Goal: Check status

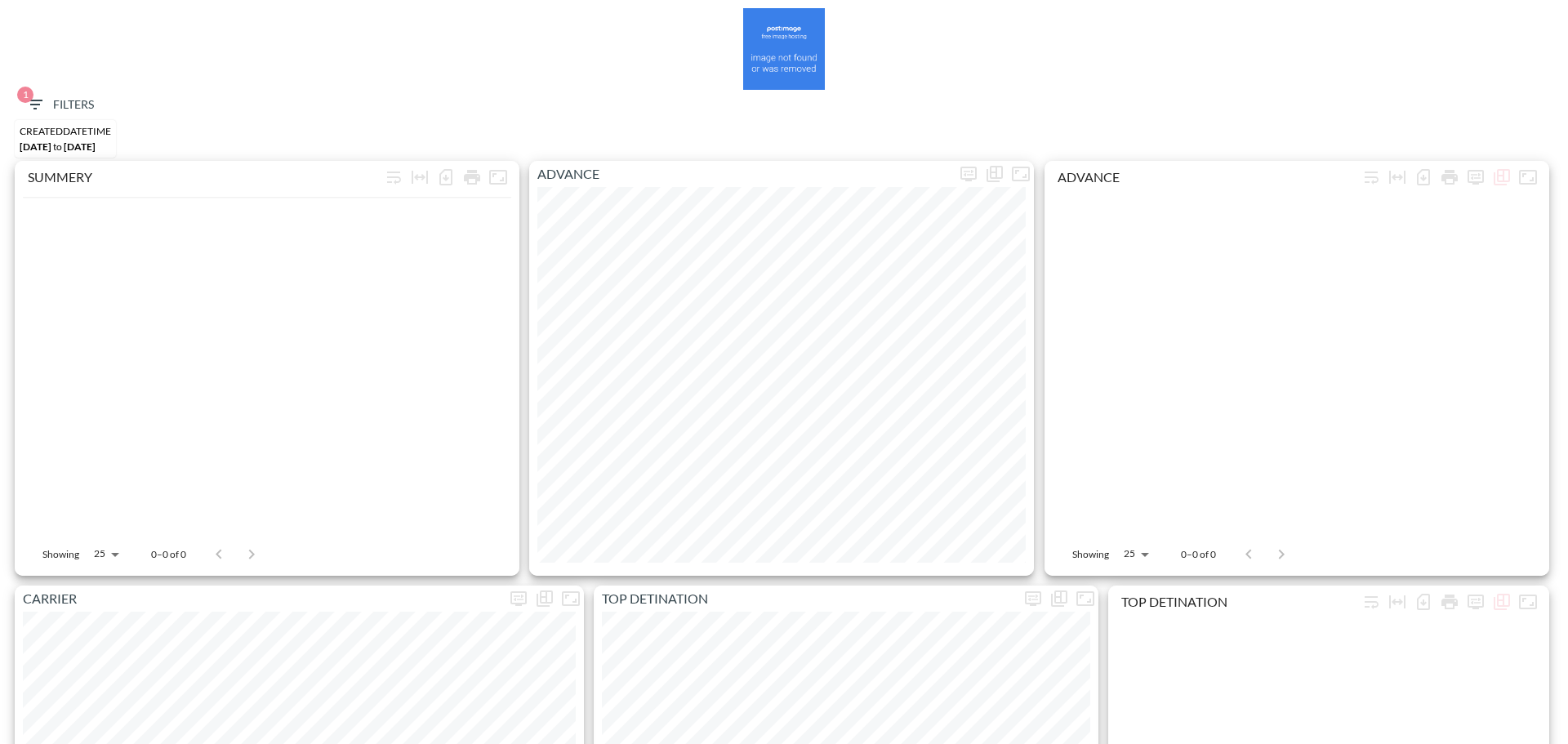
click at [54, 95] on span "1 Filters" at bounding box center [60, 105] width 69 height 21
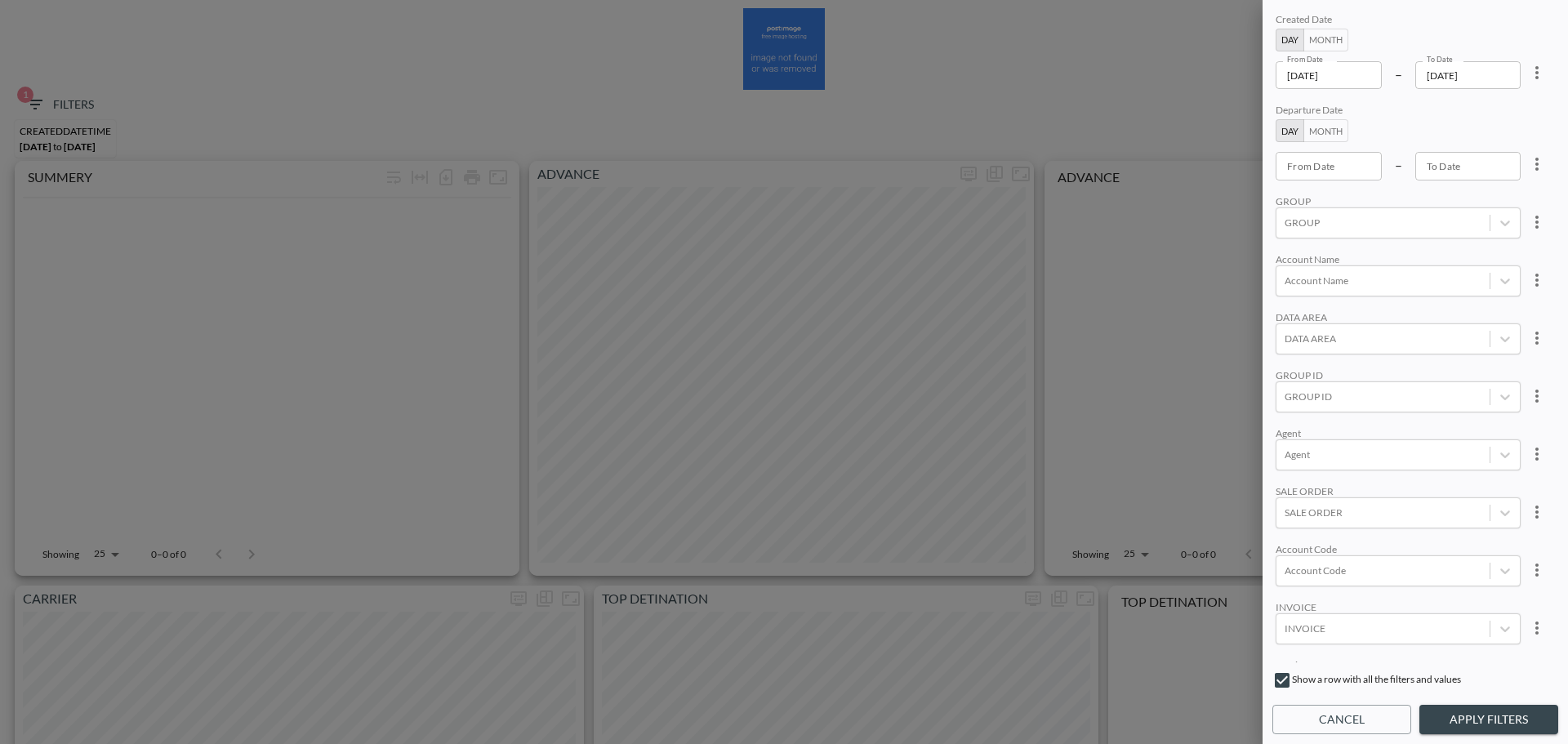
click at [1490, 32] on div "Created Date Day Month From Date [DATE] From Date – To Date [DATE] To Date" at bounding box center [1397, 50] width 245 height 76
click at [1037, 87] on div at bounding box center [784, 372] width 1568 height 744
click at [1310, 720] on button "Cancel" at bounding box center [1341, 720] width 139 height 30
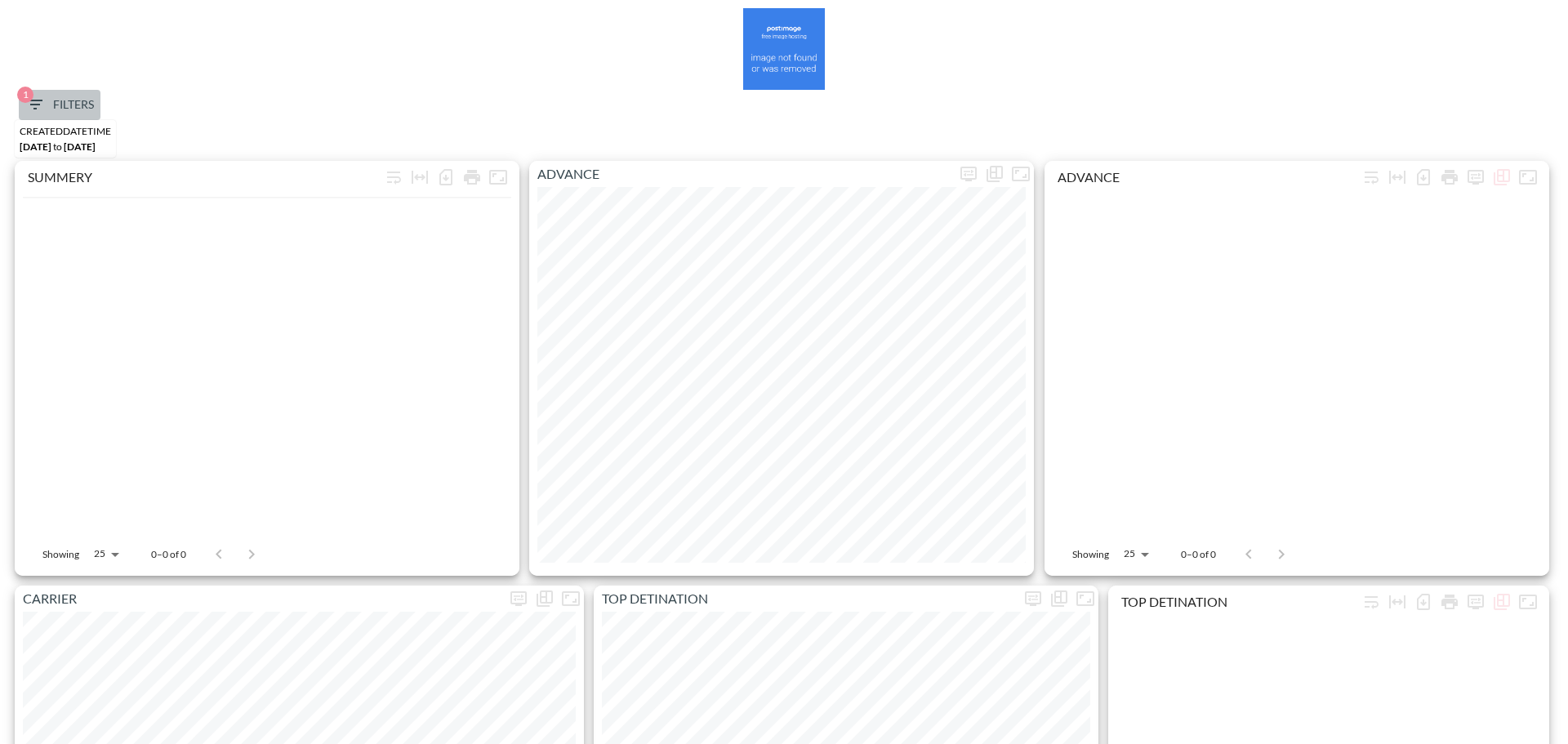
click at [36, 103] on icon "button" at bounding box center [35, 104] width 15 height 10
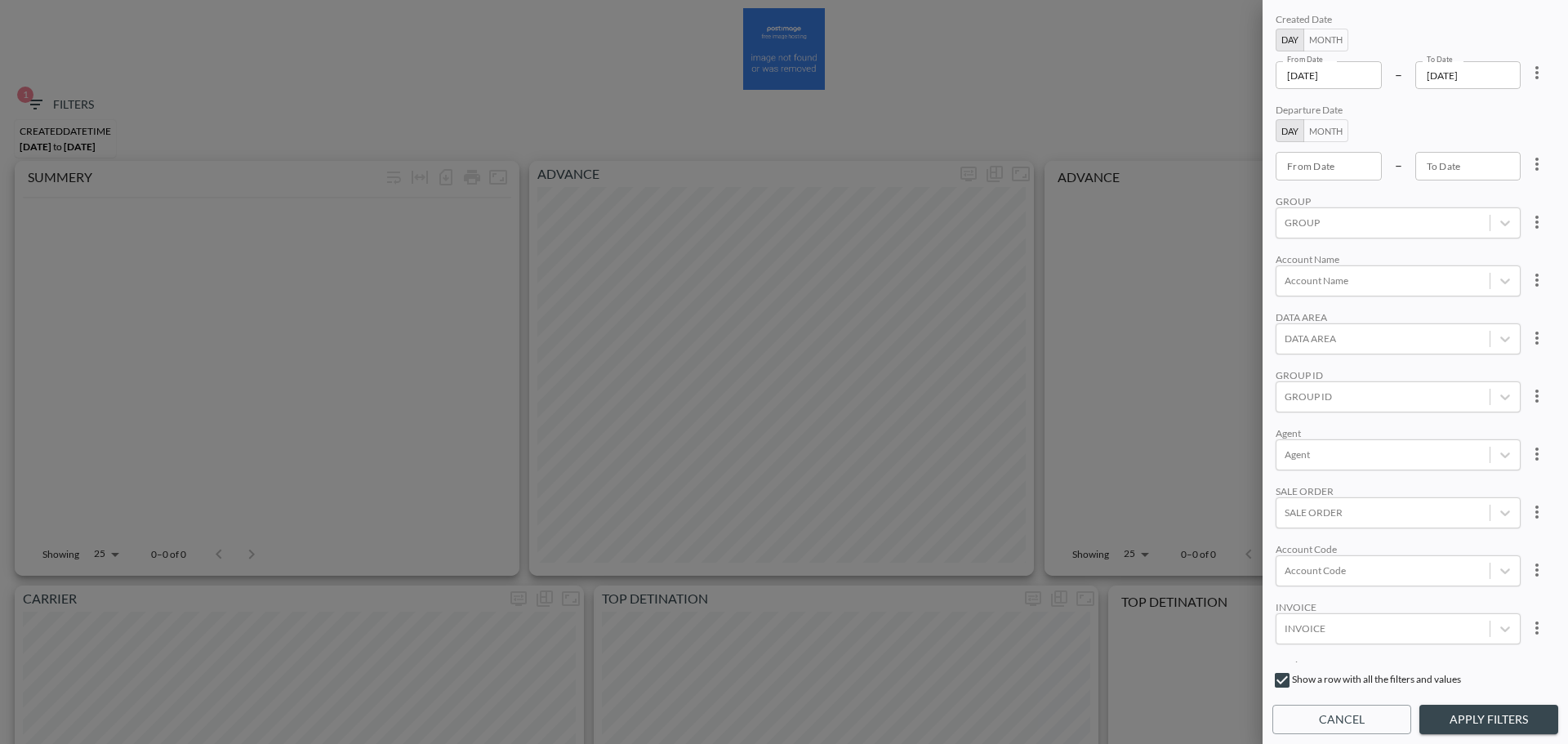
click at [1541, 66] on icon "more" at bounding box center [1536, 72] width 20 height 20
click at [1508, 113] on li "Clear" at bounding box center [1477, 110] width 147 height 30
click at [1297, 82] on input "From Date" at bounding box center [1328, 76] width 106 height 28
type input "YYYY-MM-DD"
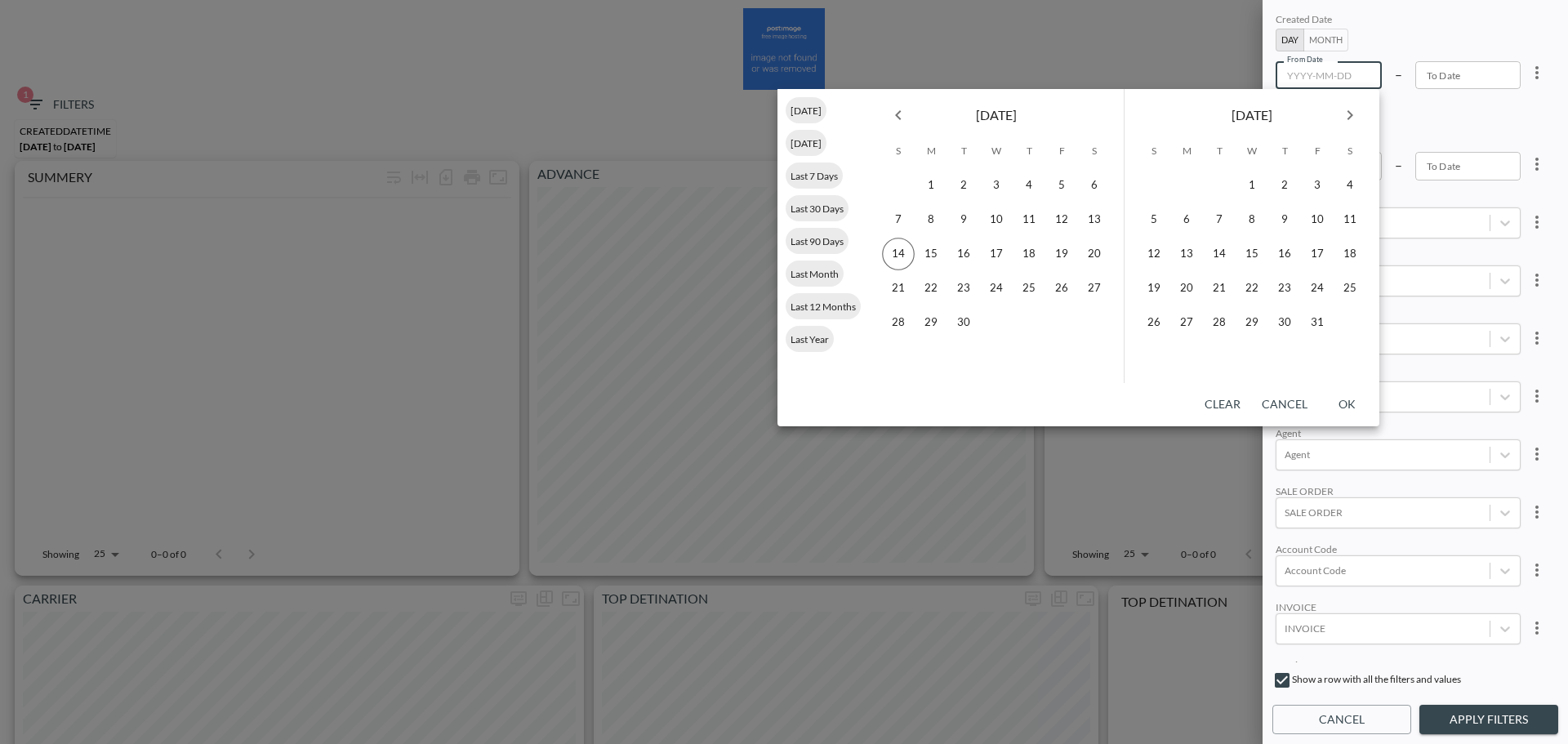
click at [891, 122] on icon "Previous month" at bounding box center [898, 115] width 20 height 20
click at [967, 193] on button "1" at bounding box center [964, 185] width 33 height 33
type input "[DATE]"
click at [1145, 354] on button "31" at bounding box center [1154, 356] width 33 height 33
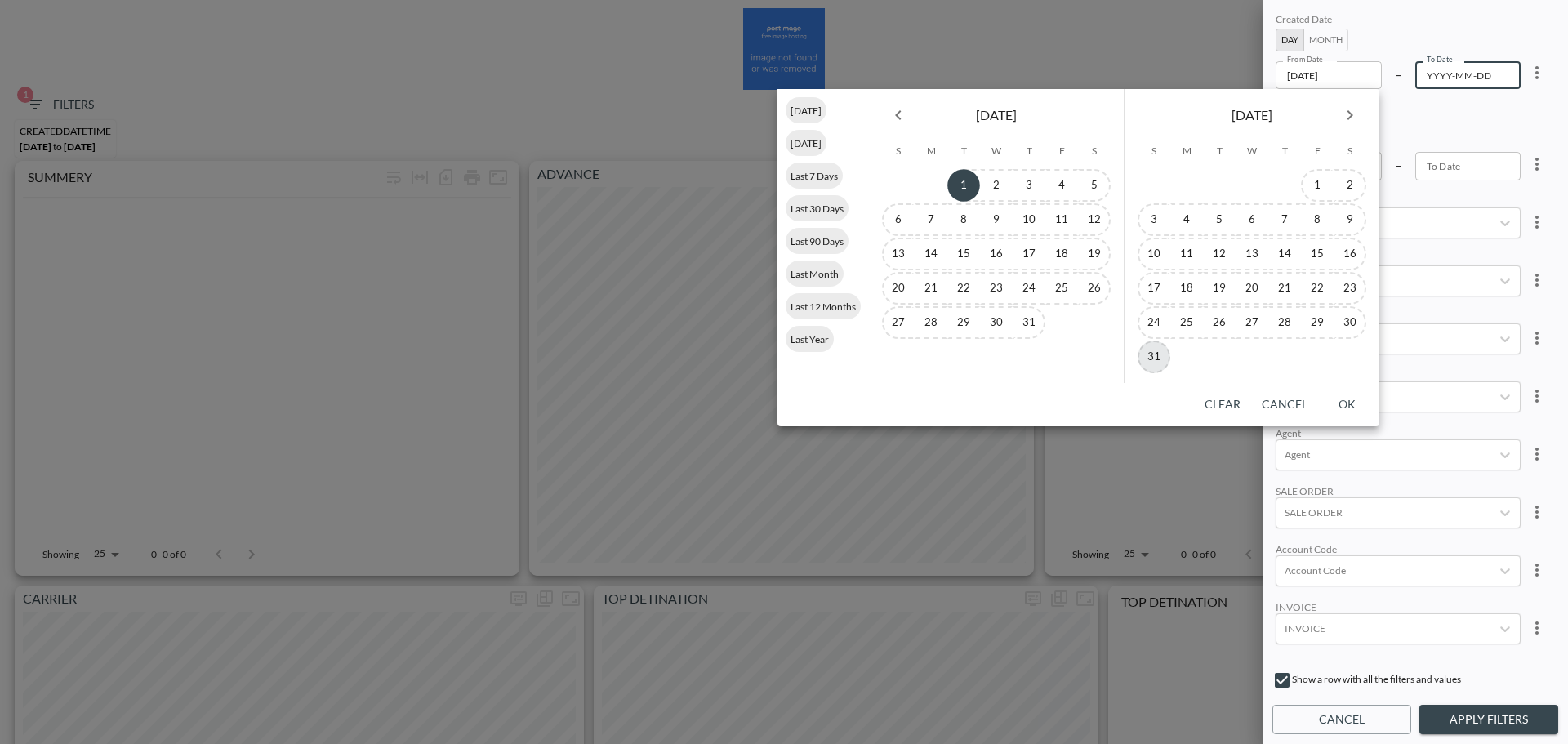
type input "[DATE]"
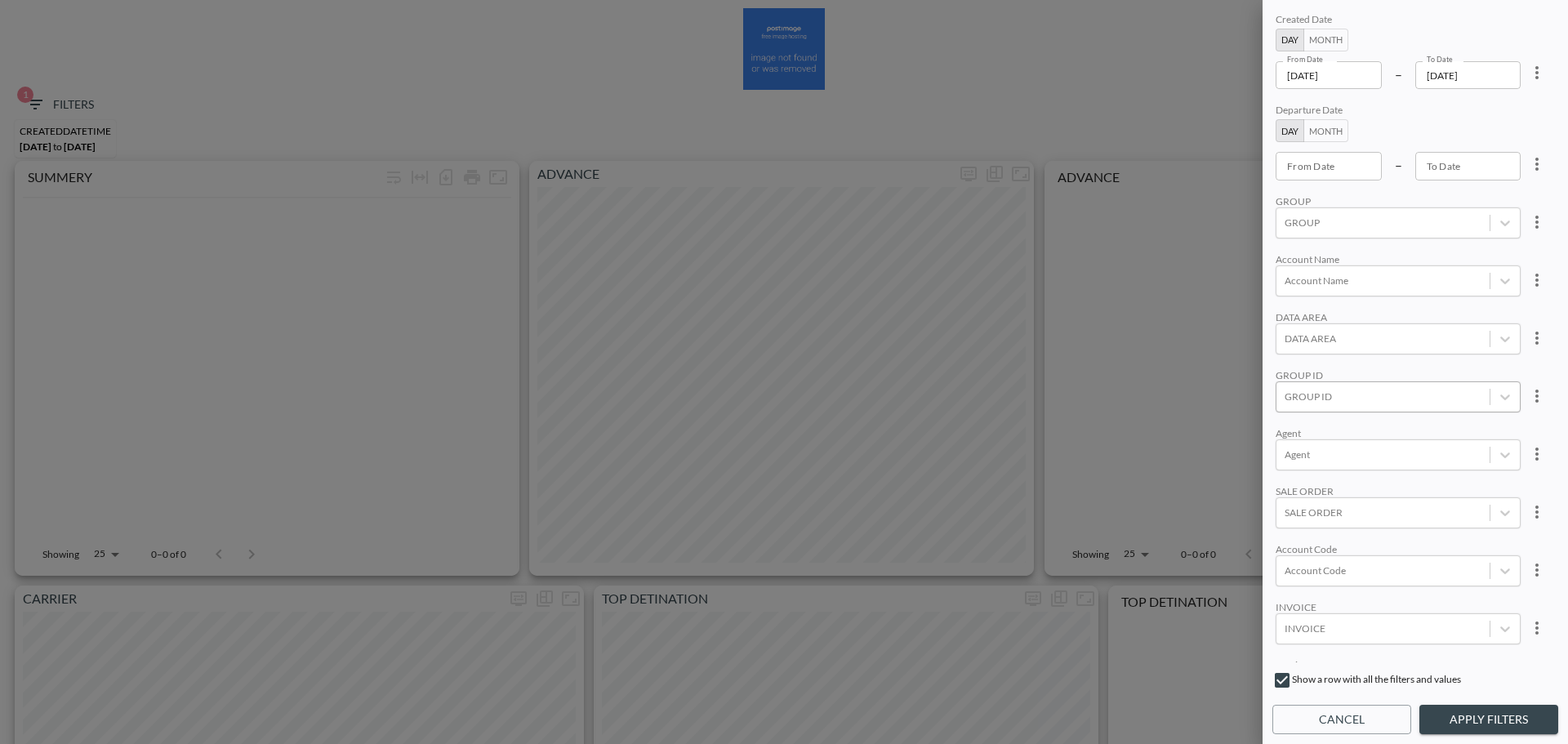
click at [1323, 401] on div at bounding box center [1382, 396] width 197 height 16
type input "ש"
click at [1288, 311] on input "APPSFLYER" at bounding box center [1287, 315] width 35 height 34
type input "apps"
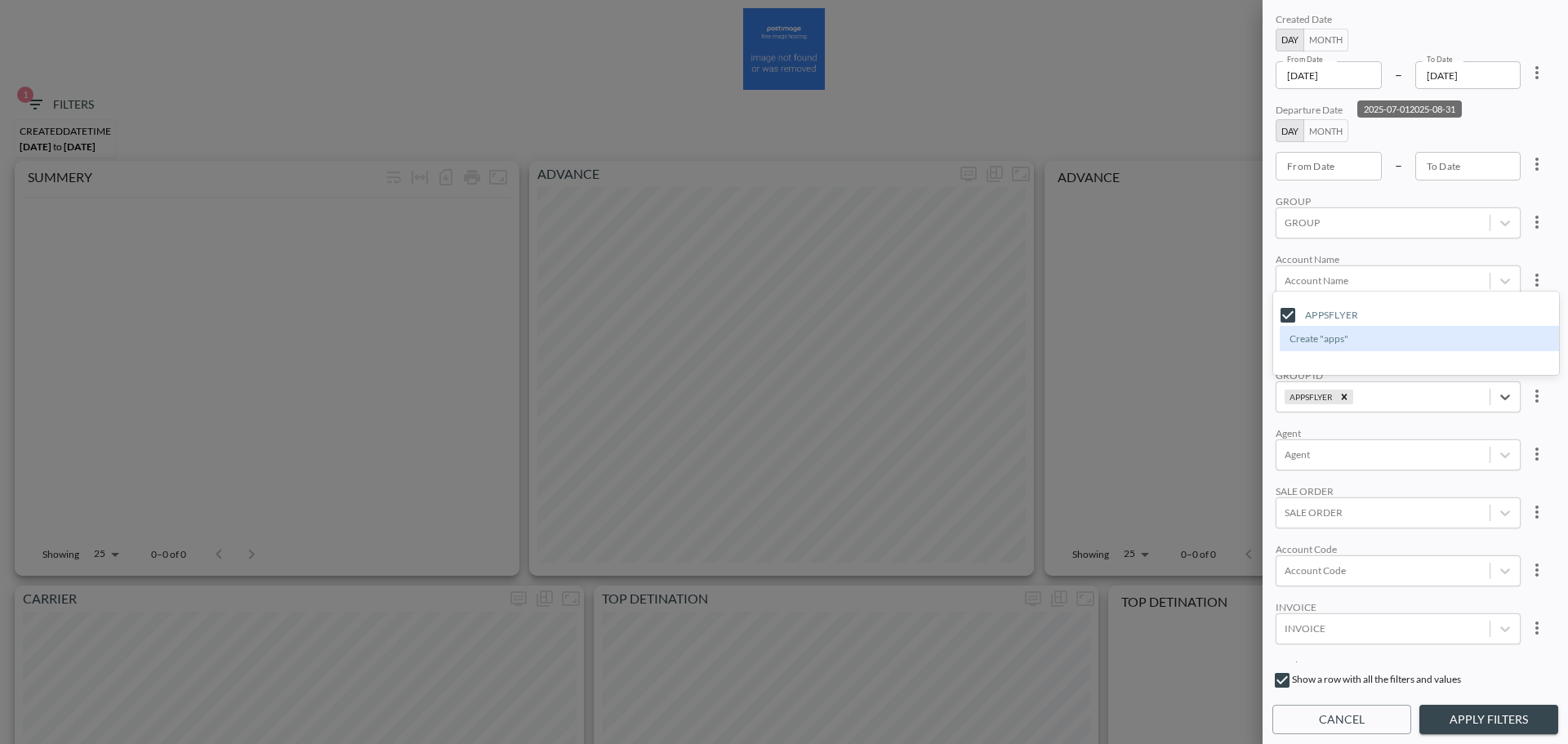
click at [1387, 249] on div "Created Date Day Month From Date [DATE] From Date – To Date [DATE] To Date Depa…" at bounding box center [1415, 337] width 285 height 653
click at [1491, 708] on button "Apply Filters" at bounding box center [1489, 720] width 139 height 30
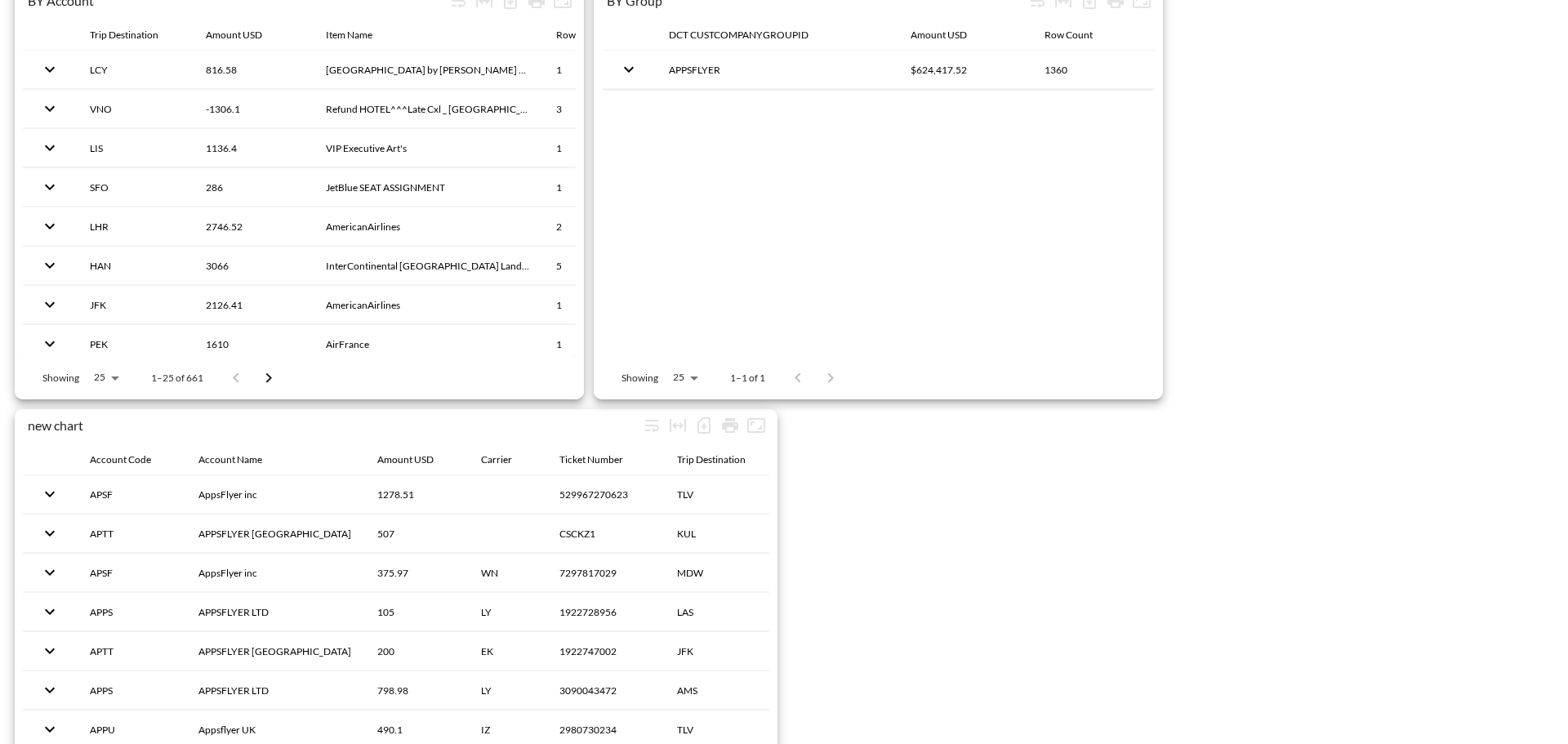
scroll to position [2522, 0]
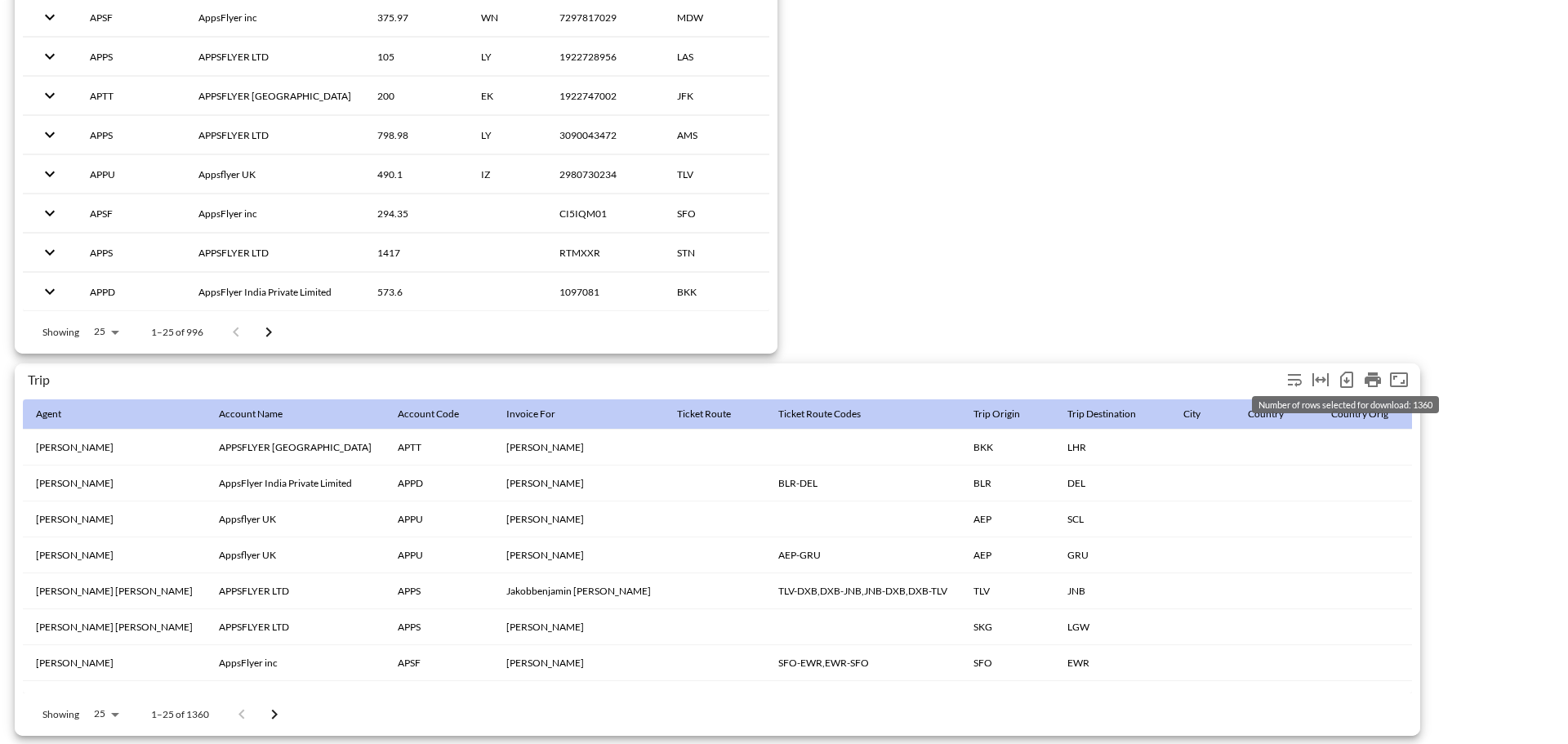
click at [1343, 374] on icon "Number of rows selected for download: 1360" at bounding box center [1346, 379] width 20 height 20
